Goal: Use online tool/utility: Utilize a website feature to perform a specific function

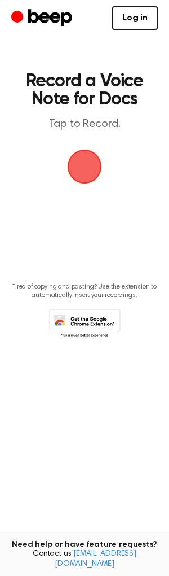
click at [79, 167] on span "button" at bounding box center [85, 167] width 34 height 34
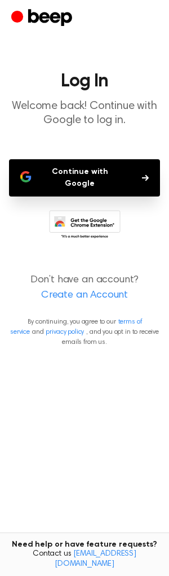
click at [88, 176] on button "Continue with Google" at bounding box center [84, 177] width 151 height 37
click at [101, 120] on p "Welcome back! Continue with Google to log in." at bounding box center [84, 113] width 151 height 28
click at [102, 177] on button "Continue with Google" at bounding box center [84, 177] width 151 height 37
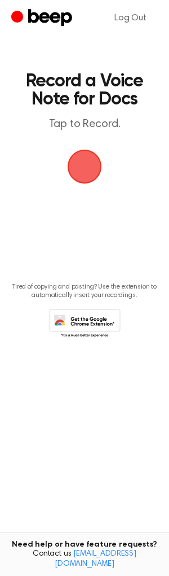
click at [72, 162] on span "button" at bounding box center [85, 167] width 34 height 34
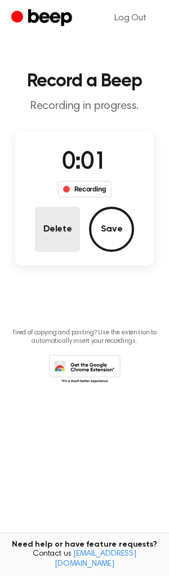
click at [71, 229] on button "Delete" at bounding box center [57, 229] width 45 height 45
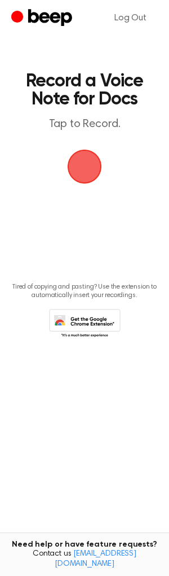
click at [84, 163] on span "button" at bounding box center [85, 167] width 32 height 32
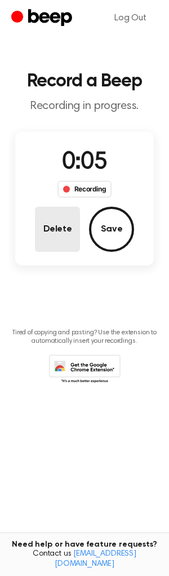
click at [67, 224] on button "Delete" at bounding box center [57, 229] width 45 height 45
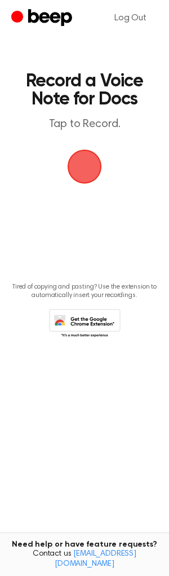
click at [79, 173] on span "button" at bounding box center [85, 167] width 34 height 34
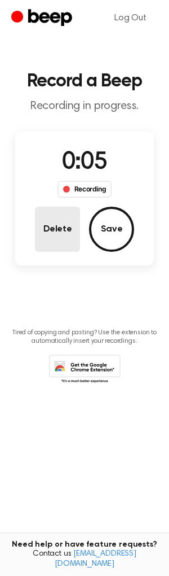
click at [70, 222] on button "Delete" at bounding box center [57, 229] width 45 height 45
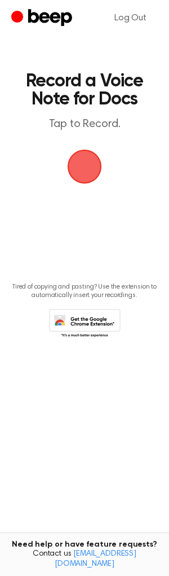
click at [82, 172] on span "button" at bounding box center [85, 167] width 32 height 32
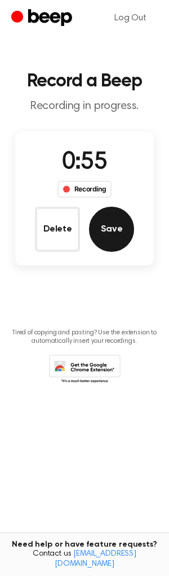
click at [112, 221] on button "Save" at bounding box center [111, 229] width 45 height 45
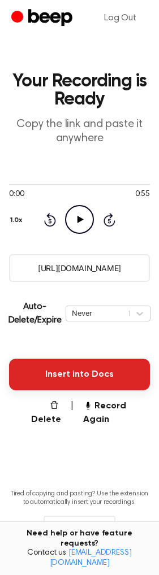
click at [97, 371] on button "Insert into Docs" at bounding box center [79, 375] width 141 height 32
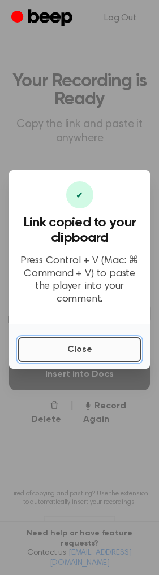
click at [96, 344] on button "Close" at bounding box center [79, 349] width 123 height 25
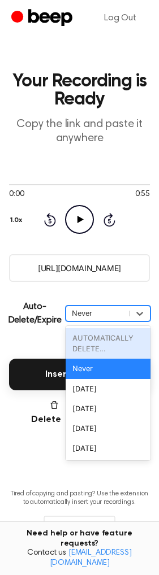
click at [124, 312] on div "Never" at bounding box center [97, 313] width 63 height 13
